Goal: Obtain resource: Download file/media

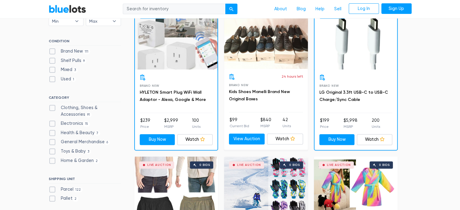
scroll to position [194, 0]
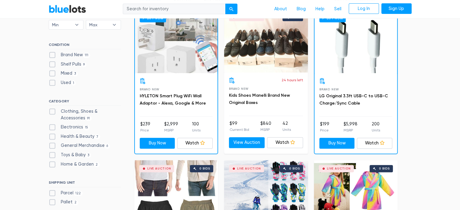
click at [77, 111] on label "Clothing, Shoes & Accessories 91" at bounding box center [85, 114] width 72 height 13
click at [53, 111] on Accessories"] "Clothing, Shoes & Accessories 91" at bounding box center [51, 110] width 4 height 4
checkbox Accessories"] "true"
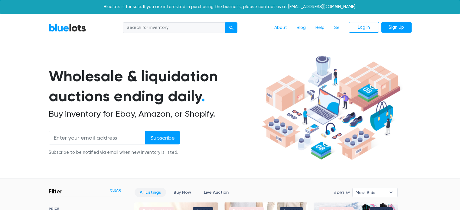
scroll to position [163, 0]
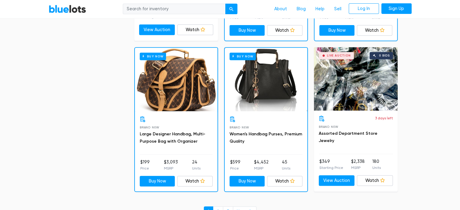
scroll to position [2545, 0]
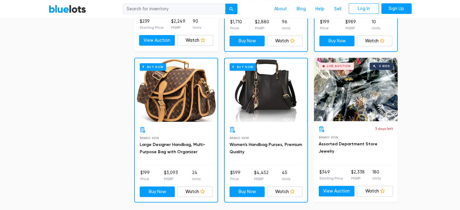
click at [260, 99] on div "Buy Now" at bounding box center [266, 90] width 83 height 64
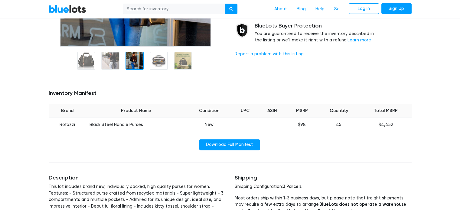
scroll to position [166, 0]
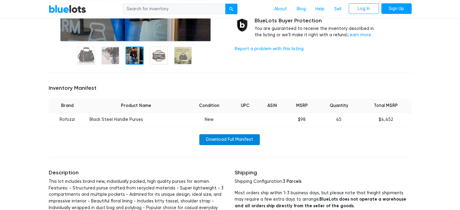
click at [237, 140] on link "Download Full Manifest" at bounding box center [229, 139] width 60 height 11
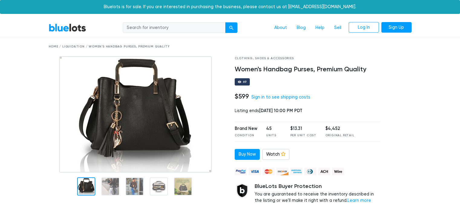
scroll to position [166, 0]
